Goal: Information Seeking & Learning: Learn about a topic

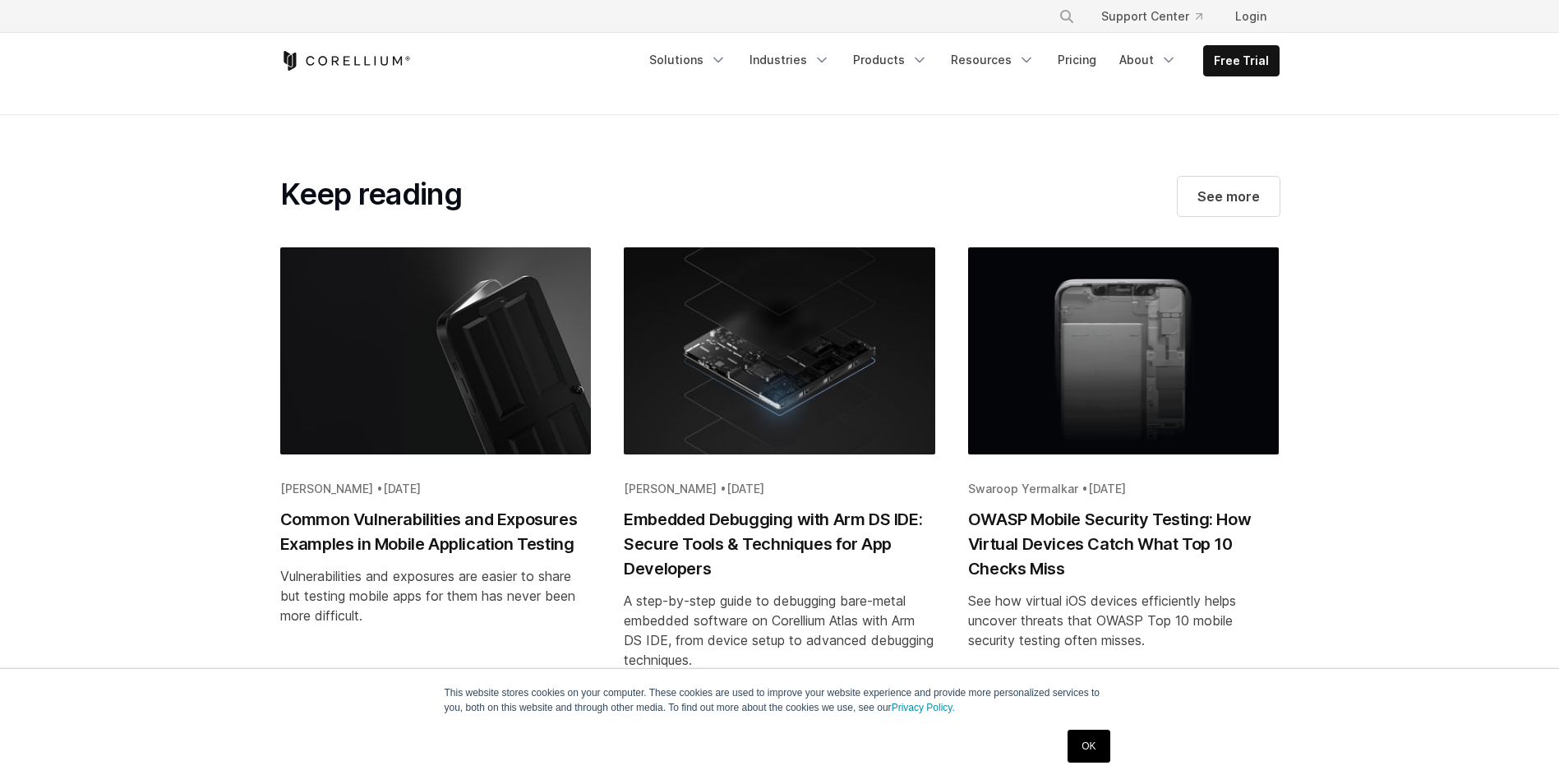
scroll to position [3368, 0]
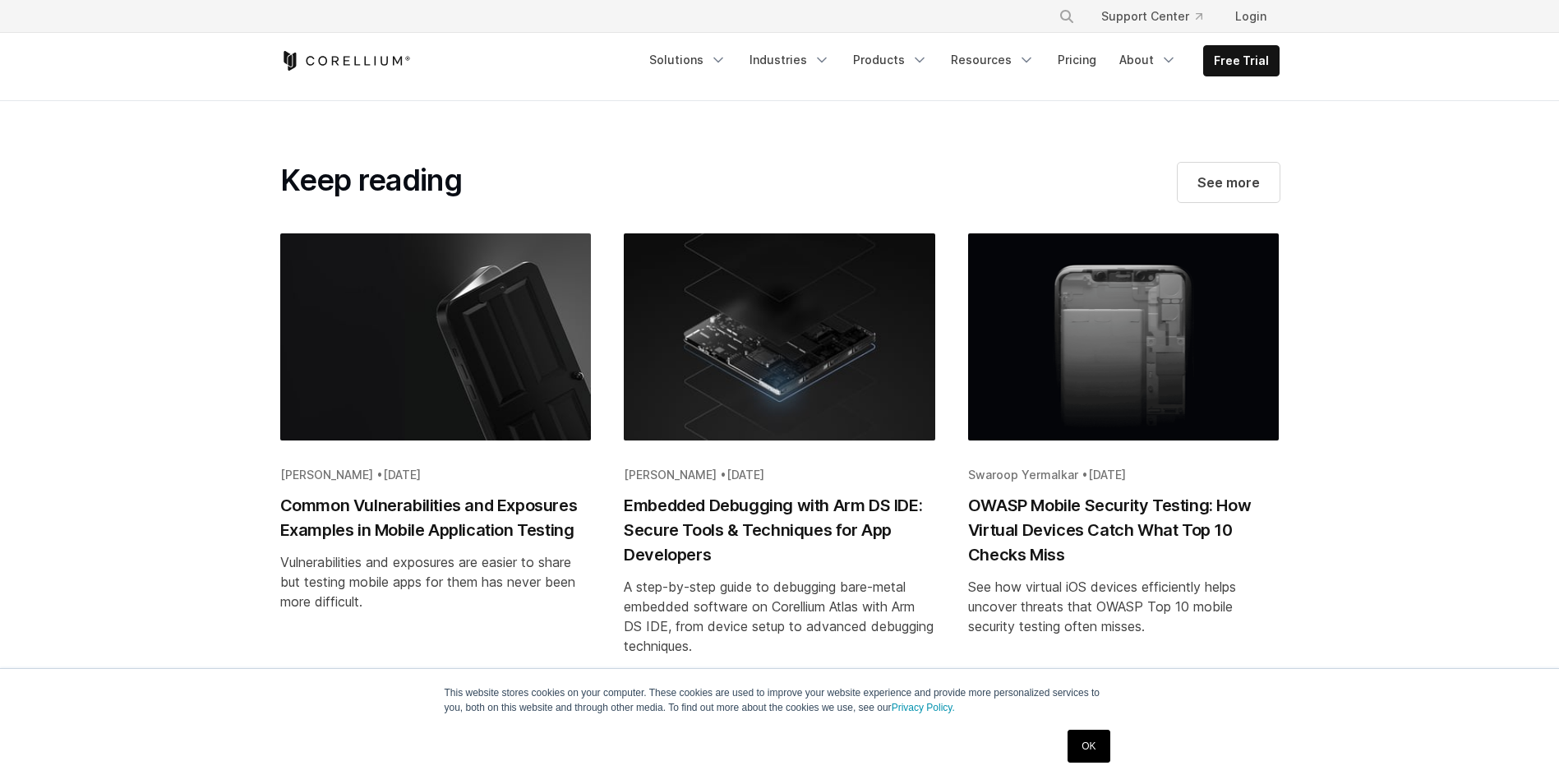
click at [774, 493] on h2 "Embedded Debugging with Arm DS IDE: Secure Tools & Techniques for App Developers" at bounding box center [780, 530] width 311 height 74
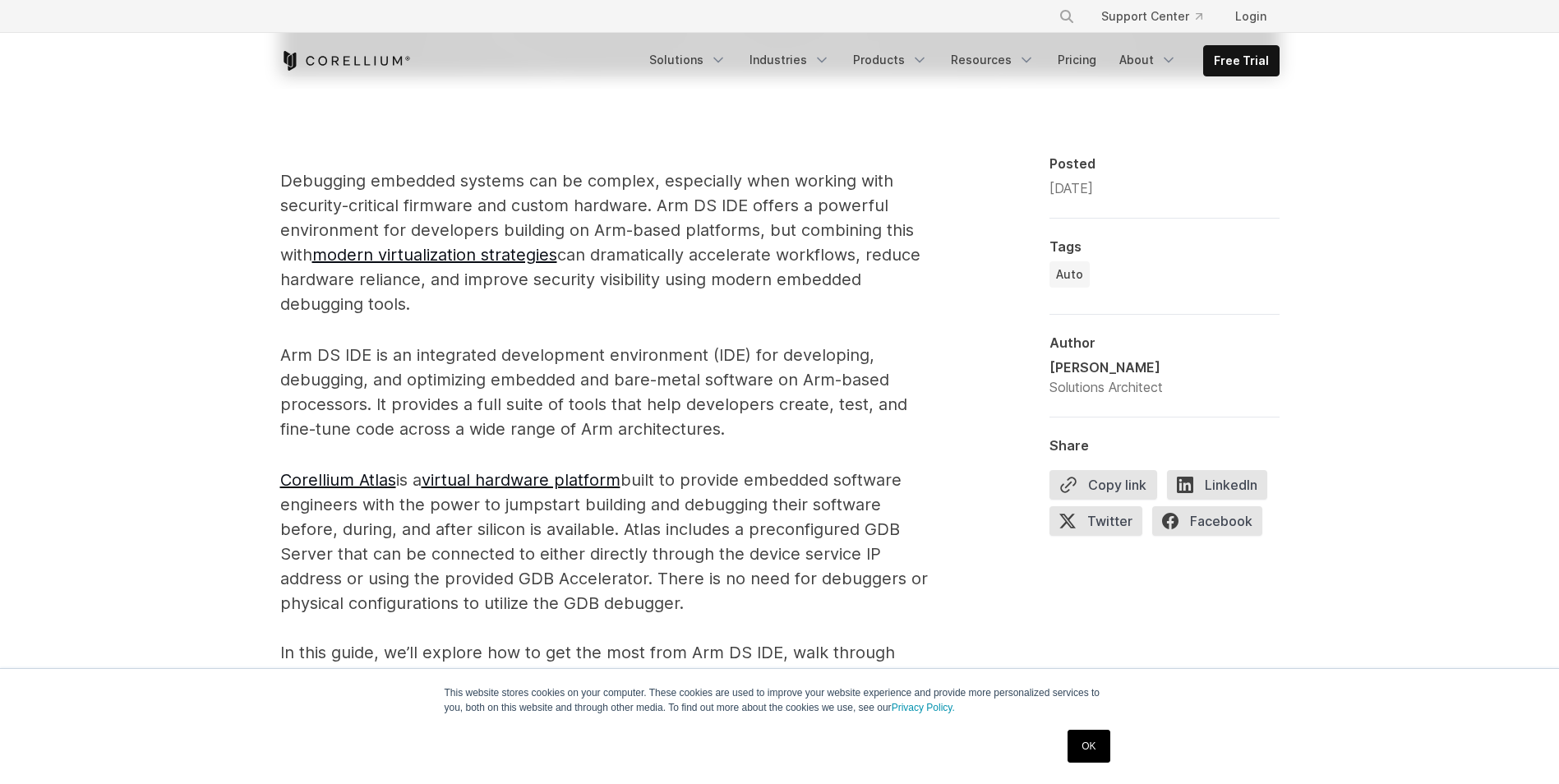
scroll to position [1068, 0]
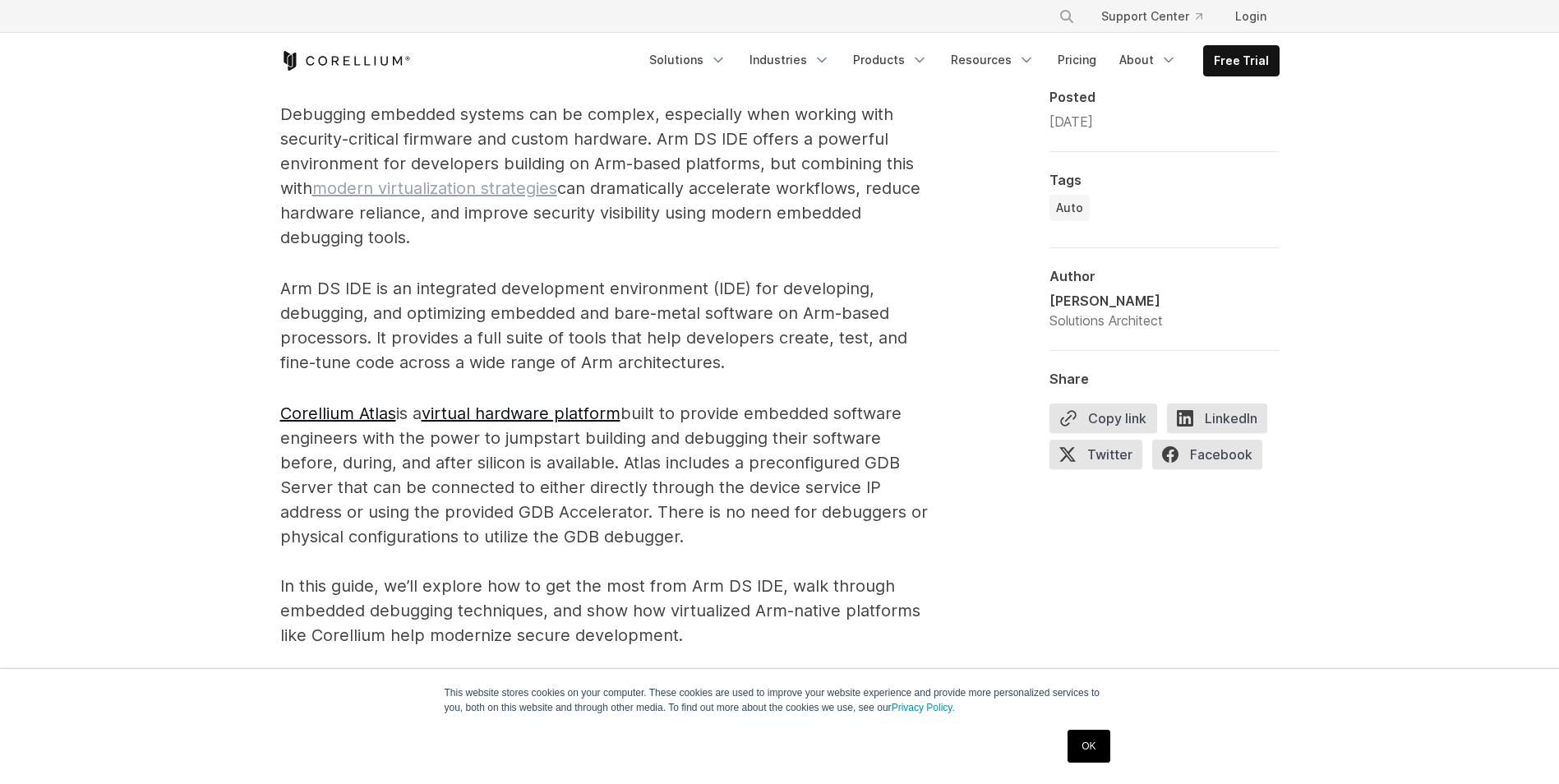
click at [490, 192] on link "modern virtualization strategies" at bounding box center [434, 188] width 245 height 20
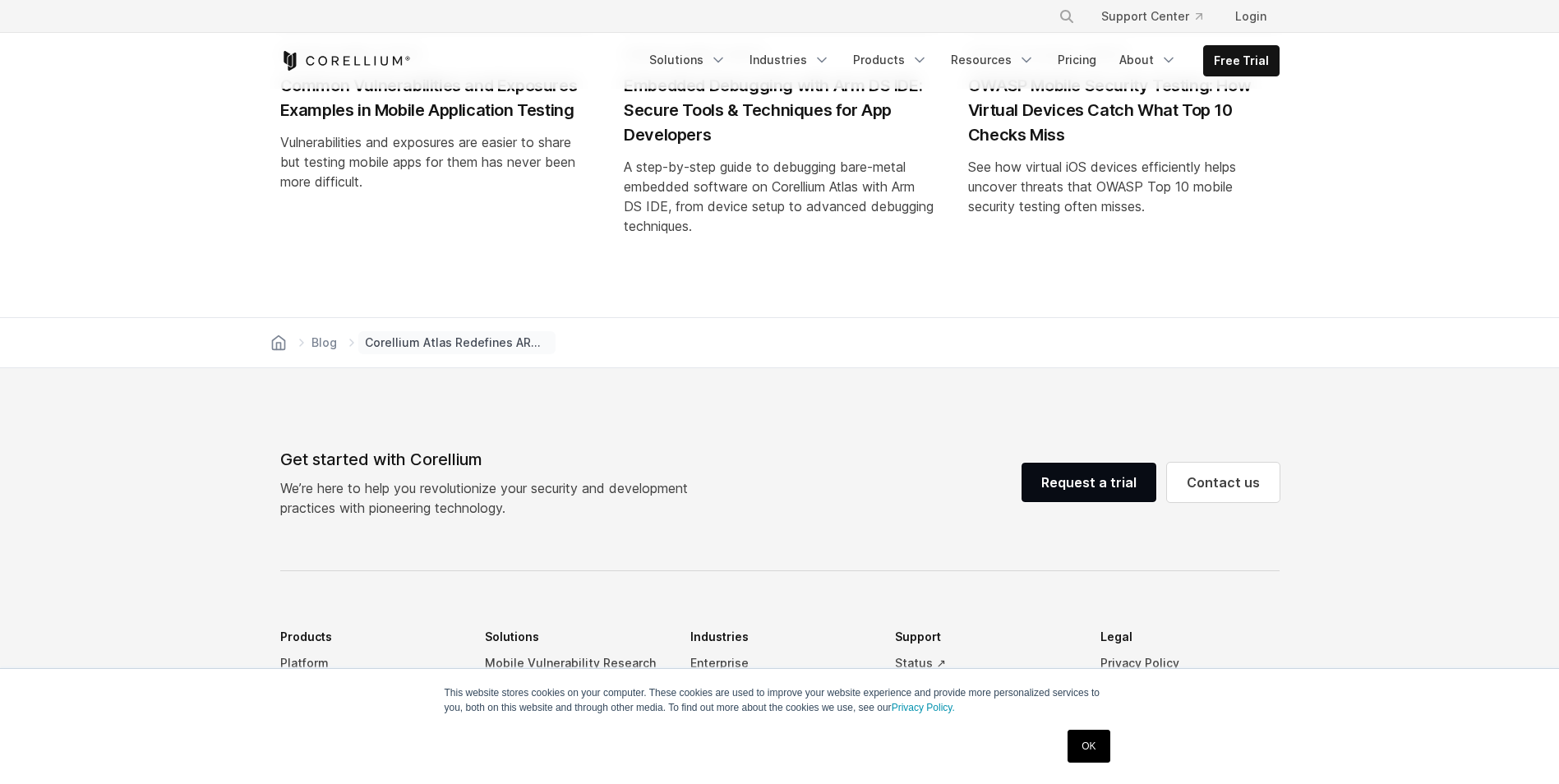
scroll to position [3866, 0]
